Goal: Find specific page/section: Find specific page/section

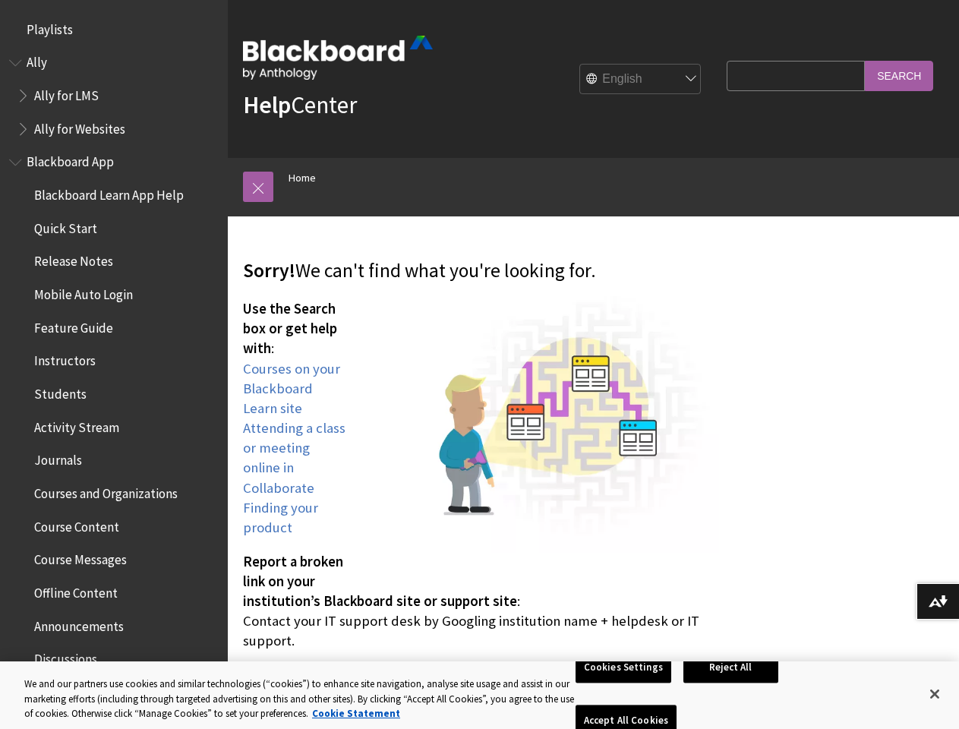
click at [479, 365] on img at bounding box center [549, 424] width 342 height 257
click at [258, 187] on link at bounding box center [258, 187] width 30 height 30
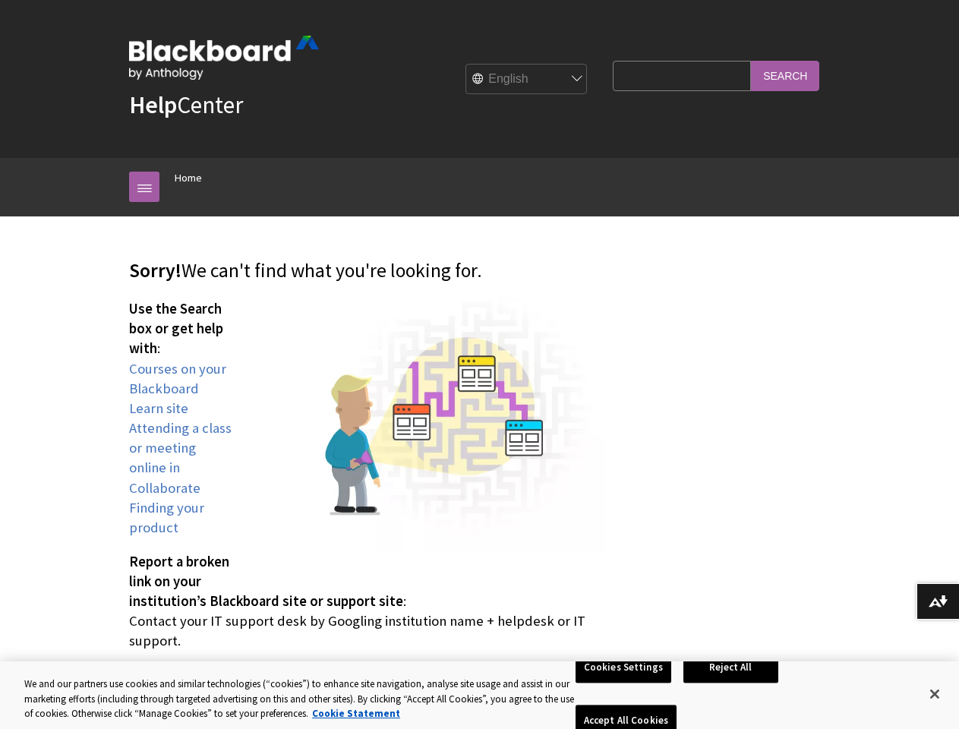
click at [107, 96] on div "Help Center English عربية Català Cymraeg Deutsch Español Suomi Français עברית I…" at bounding box center [479, 79] width 959 height 158
click at [114, 439] on div "Sorry! We can't find what you're looking for. Use the Search box or get help wi…" at bounding box center [367, 483] width 507 height 533
click at [938, 602] on button "Download alternative formats ..." at bounding box center [938, 601] width 43 height 36
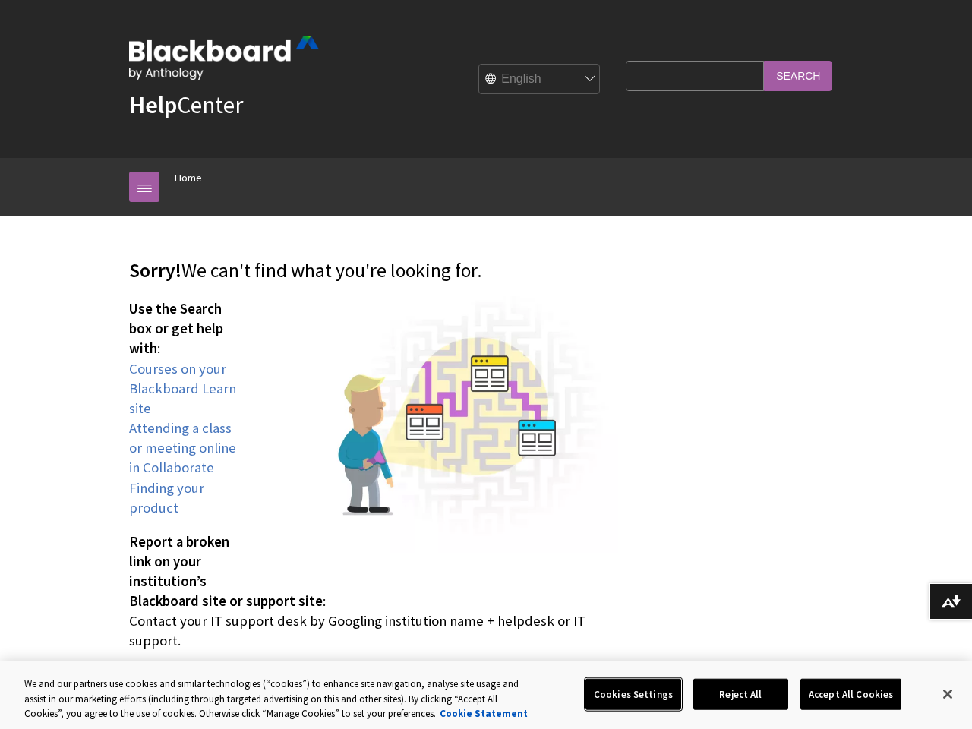
click at [626, 694] on button "Cookies Settings" at bounding box center [634, 694] width 96 height 32
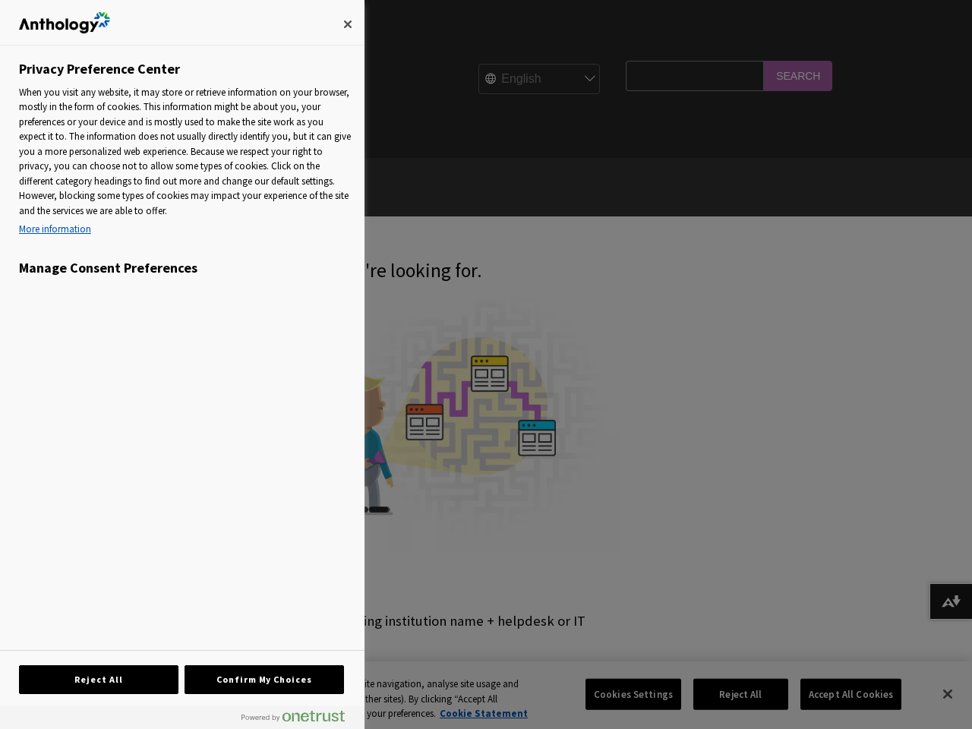
click at [734, 694] on div at bounding box center [486, 364] width 972 height 729
click at [841, 694] on div at bounding box center [486, 364] width 972 height 729
